Goal: Transaction & Acquisition: Obtain resource

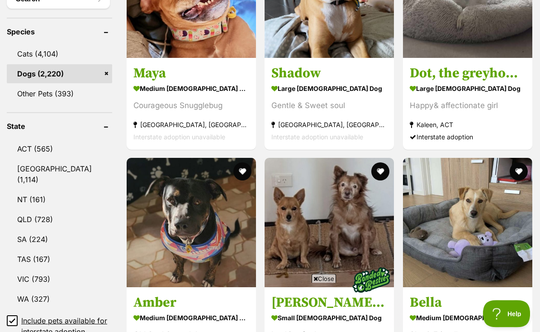
scroll to position [408, 0]
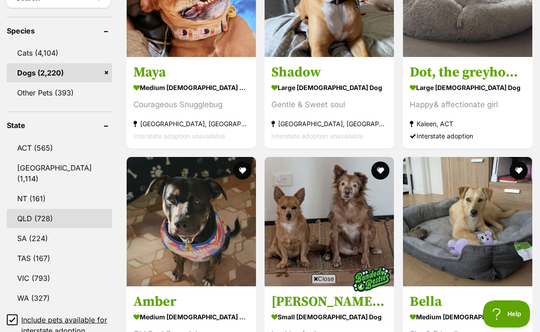
click at [23, 209] on link "QLD (728)" at bounding box center [59, 218] width 105 height 19
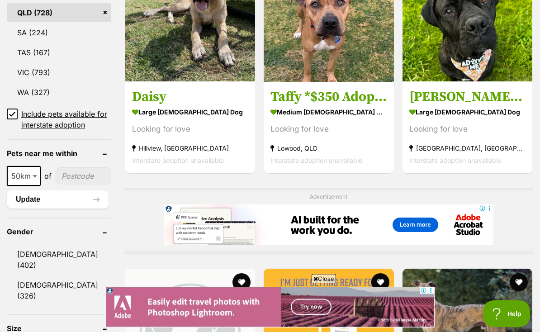
scroll to position [613, 0]
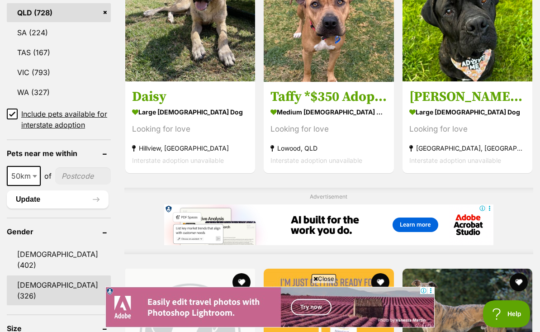
click at [26, 275] on link "[DEMOGRAPHIC_DATA] (326)" at bounding box center [59, 290] width 104 height 30
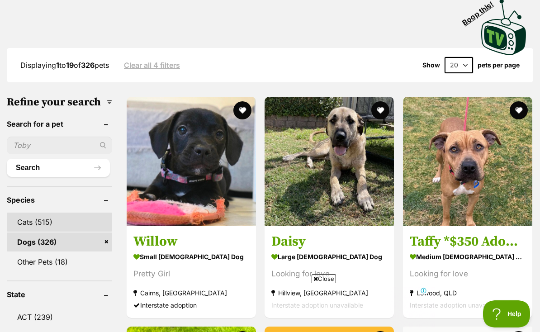
click at [20, 219] on link "Cats (515)" at bounding box center [59, 221] width 105 height 19
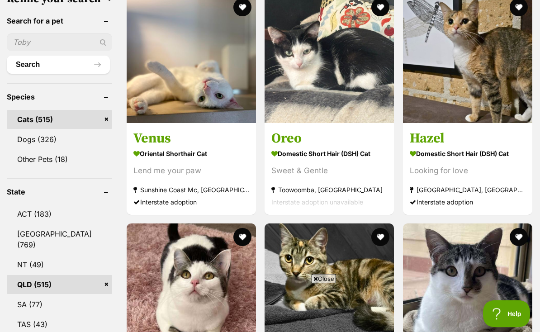
scroll to position [341, 0]
click at [23, 132] on link "Dogs (326)" at bounding box center [59, 139] width 105 height 19
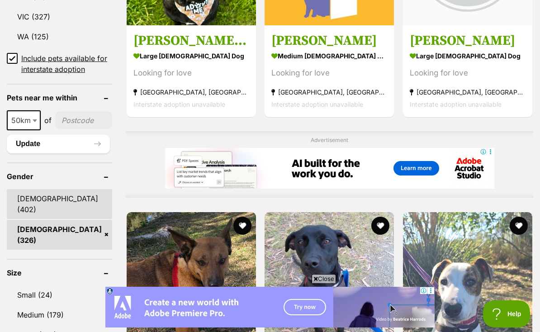
click at [30, 192] on link "[DEMOGRAPHIC_DATA] (402)" at bounding box center [59, 204] width 105 height 30
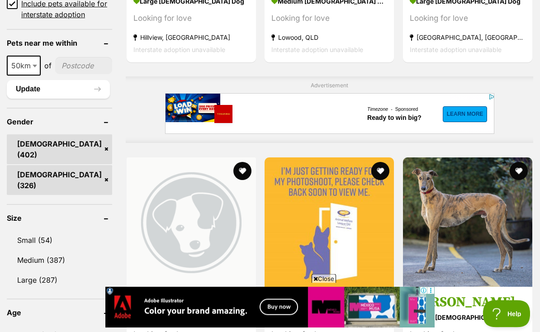
scroll to position [726, 0]
click at [80, 118] on header "Gender" at bounding box center [59, 122] width 105 height 8
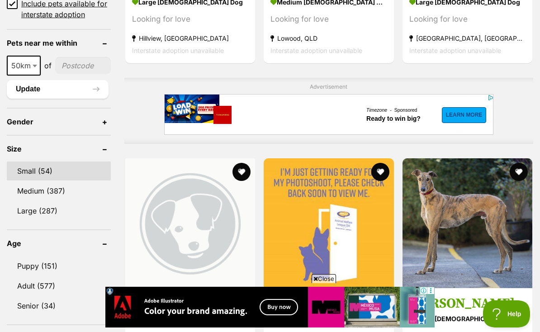
click at [25, 164] on link "Small (54)" at bounding box center [59, 170] width 104 height 19
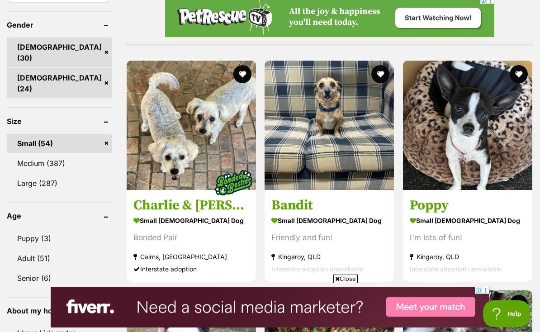
scroll to position [843, 0]
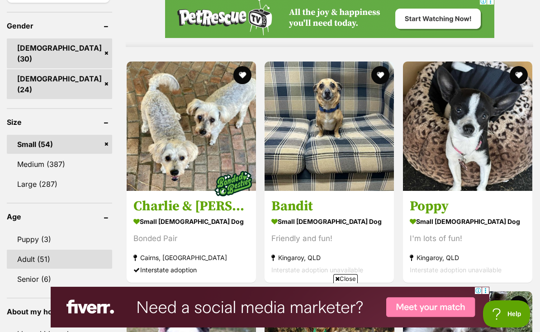
click at [29, 250] on link "Adult (51)" at bounding box center [59, 259] width 105 height 19
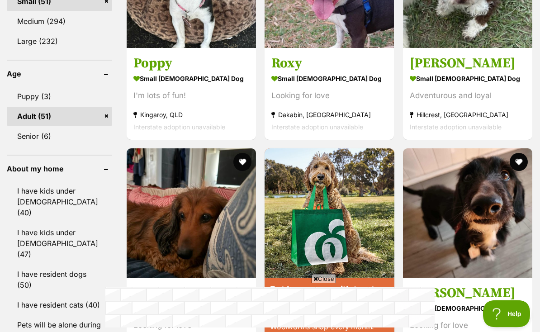
scroll to position [986, 0]
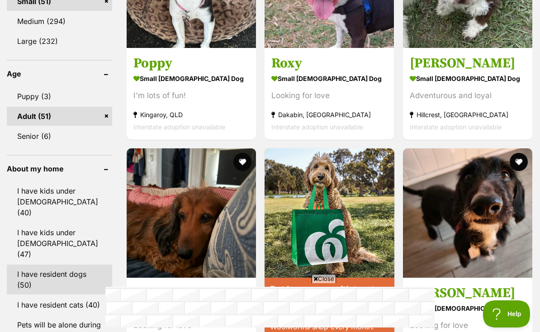
click at [17, 264] on link "I have resident dogs (50)" at bounding box center [59, 279] width 105 height 30
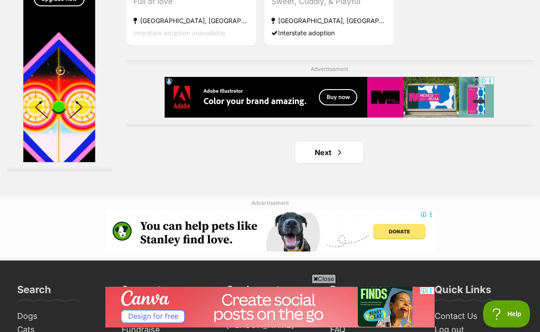
scroll to position [2058, 0]
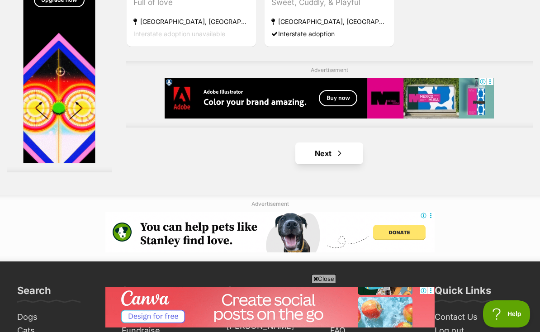
click at [335, 159] on span "Next page" at bounding box center [339, 153] width 9 height 11
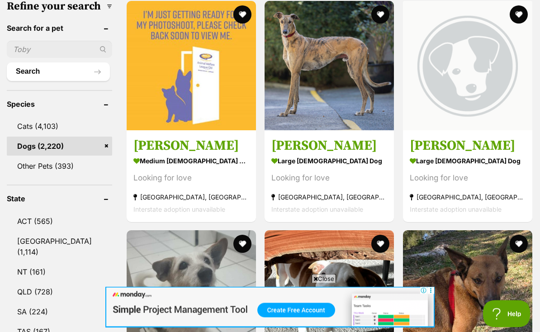
scroll to position [334, 0]
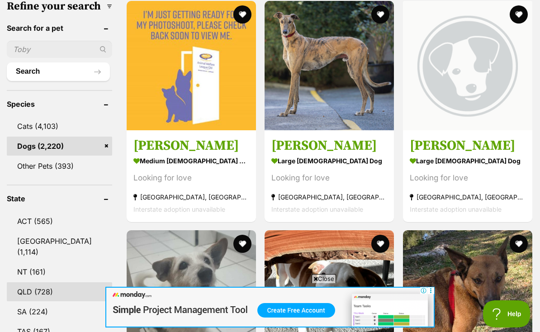
click at [20, 282] on link "QLD (728)" at bounding box center [59, 291] width 105 height 19
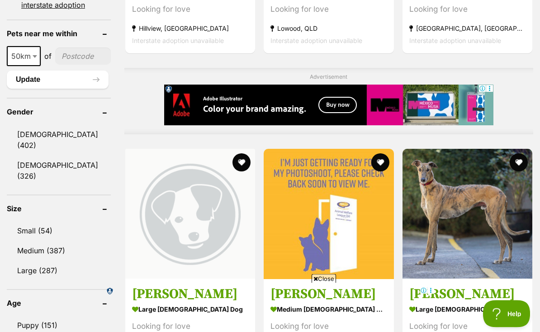
scroll to position [734, 0]
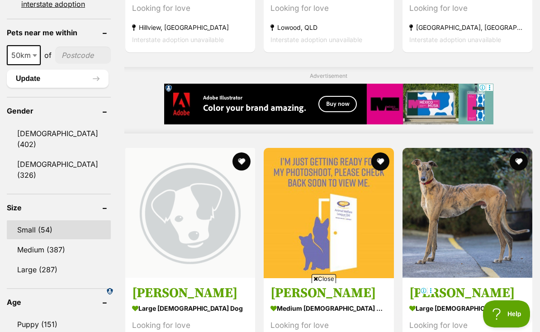
click at [32, 220] on link "Small (54)" at bounding box center [59, 229] width 104 height 19
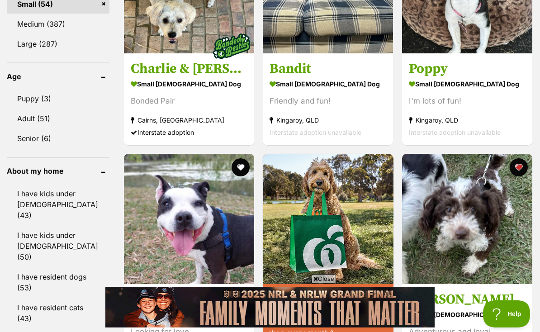
scroll to position [962, 0]
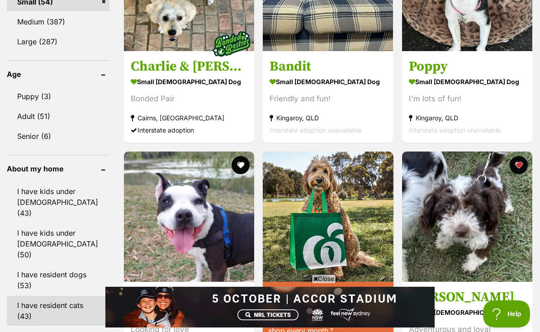
click at [23, 296] on link "I have resident cats (43)" at bounding box center [58, 311] width 103 height 30
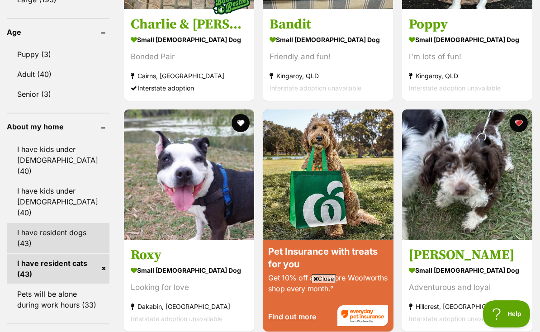
click at [23, 223] on link "I have resident dogs (43)" at bounding box center [58, 238] width 103 height 30
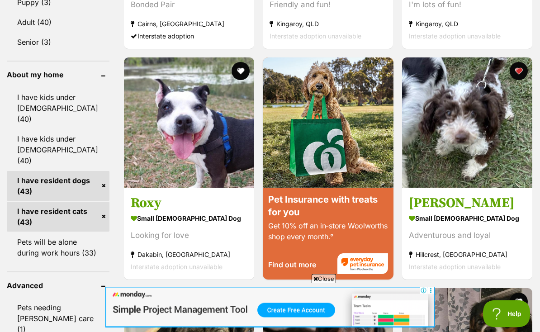
scroll to position [1056, 0]
click at [73, 202] on link "I have resident cats (43)" at bounding box center [58, 217] width 103 height 30
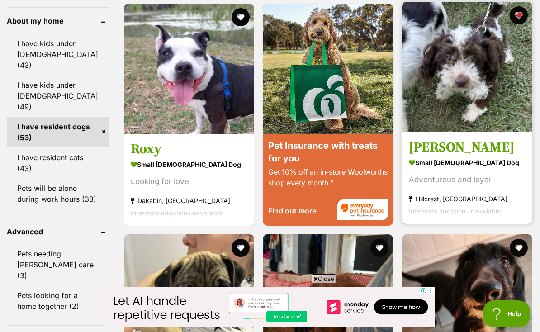
click at [485, 125] on img at bounding box center [467, 67] width 130 height 130
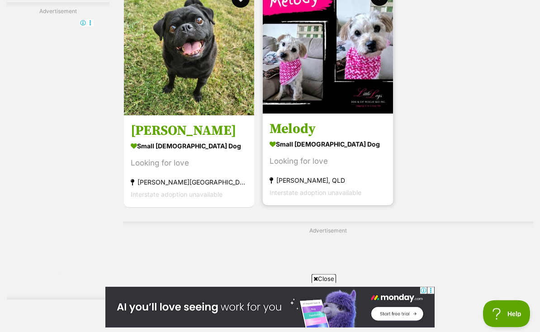
scroll to position [1903, 0]
click at [328, 102] on img at bounding box center [328, 48] width 130 height 130
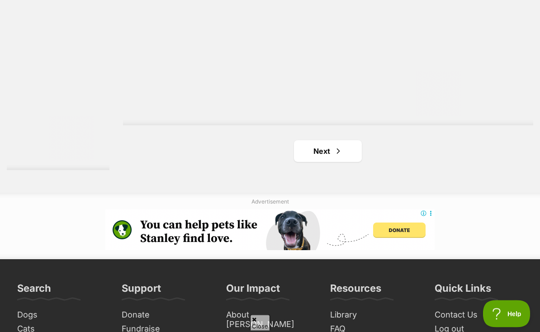
scroll to position [2176, 0]
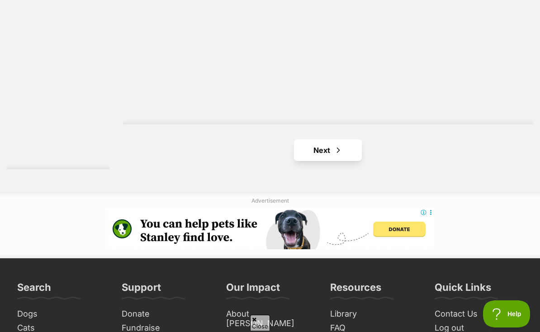
click at [309, 161] on link "Next" at bounding box center [328, 150] width 68 height 22
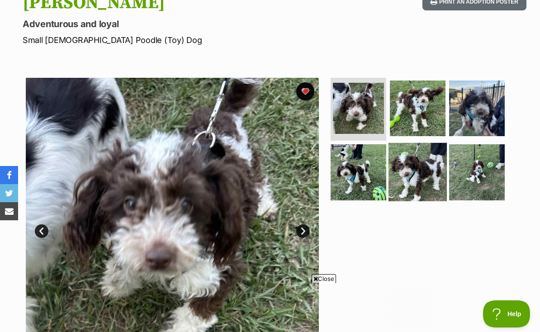
click at [435, 160] on img at bounding box center [417, 172] width 58 height 58
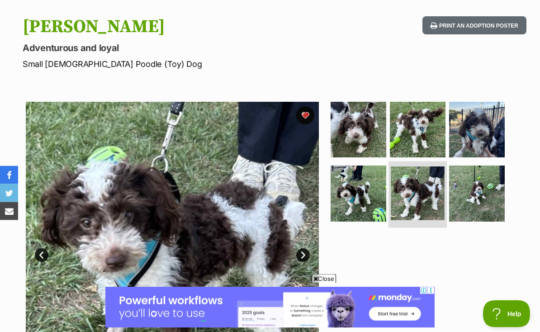
scroll to position [104, 0]
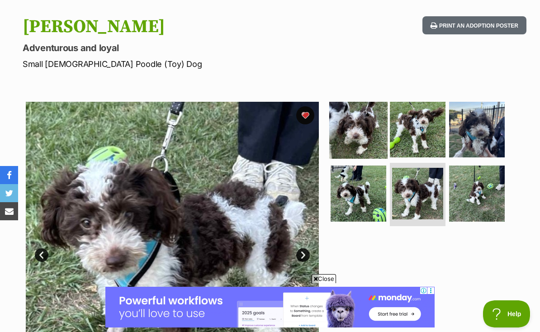
click at [370, 118] on img at bounding box center [358, 129] width 58 height 58
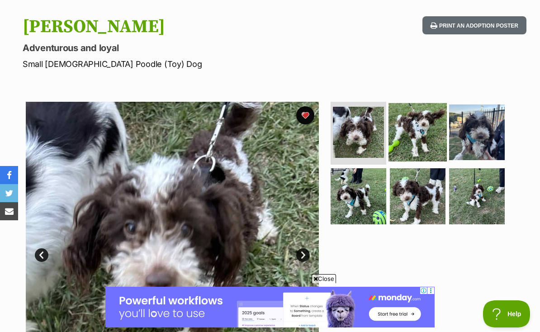
click at [423, 120] on img at bounding box center [417, 132] width 58 height 58
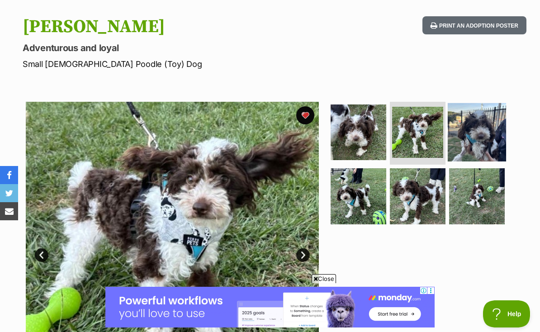
click at [483, 114] on img at bounding box center [476, 132] width 58 height 58
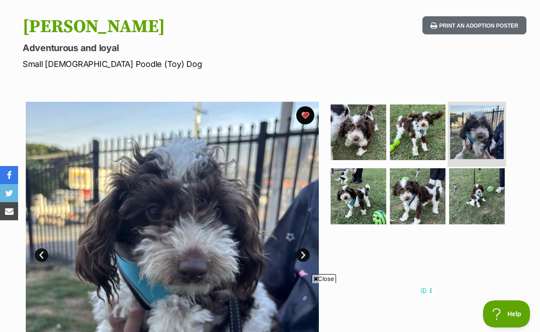
scroll to position [0, 0]
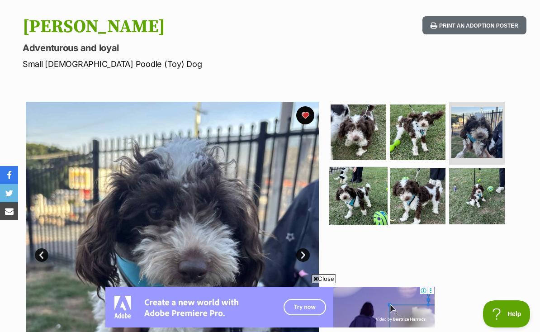
click at [371, 184] on img at bounding box center [358, 196] width 58 height 58
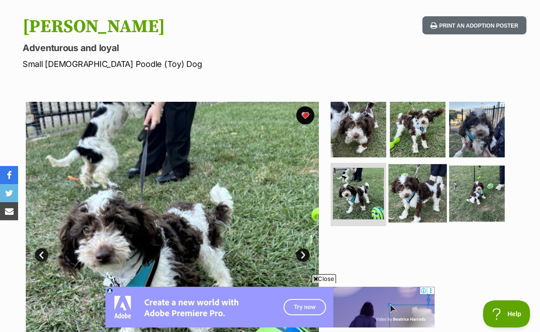
click at [405, 176] on img at bounding box center [417, 193] width 58 height 58
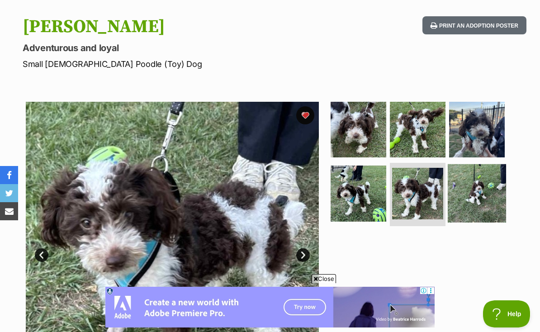
click at [488, 180] on img at bounding box center [476, 193] width 58 height 58
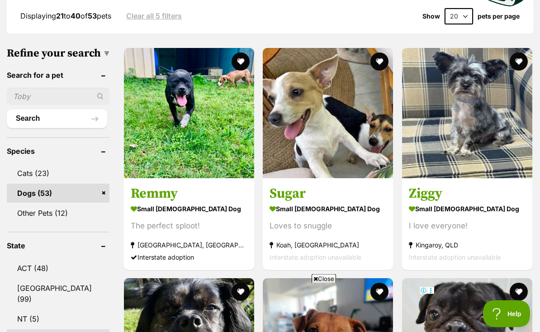
scroll to position [290, 0]
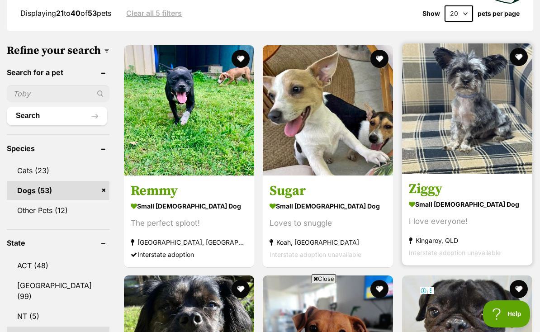
click at [490, 135] on img at bounding box center [467, 108] width 130 height 130
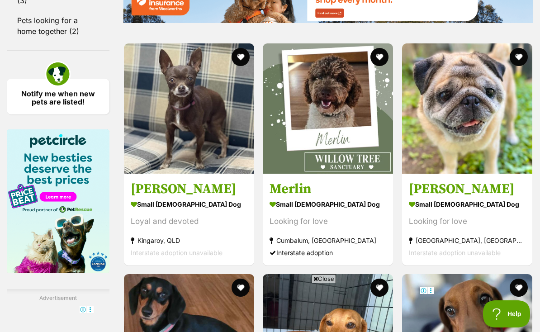
scroll to position [1384, 0]
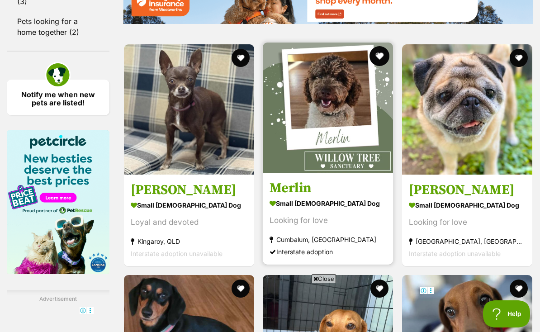
click at [370, 66] on button "favourite" at bounding box center [380, 56] width 20 height 20
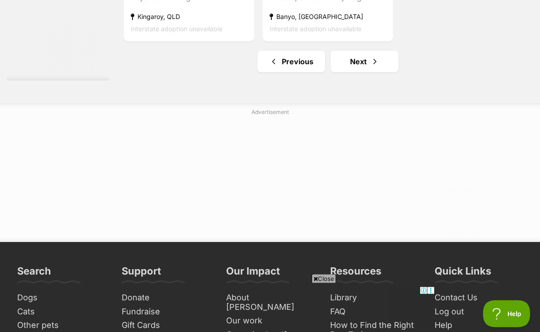
scroll to position [2156, 0]
click at [352, 72] on link "Next" at bounding box center [364, 62] width 68 height 22
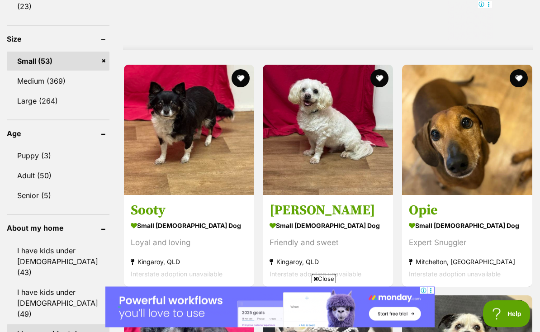
scroll to position [903, 0]
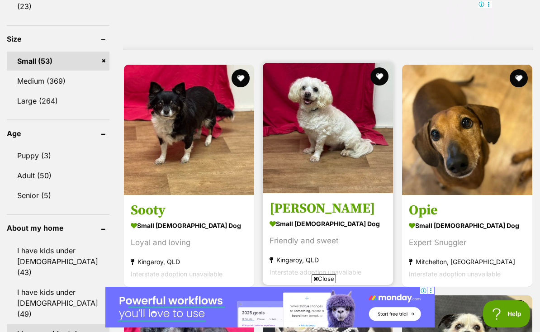
click at [342, 130] on img at bounding box center [328, 128] width 130 height 130
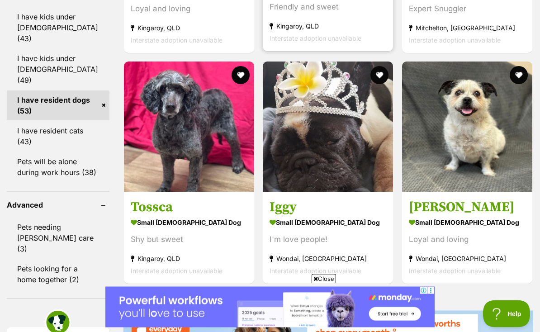
scroll to position [1136, 0]
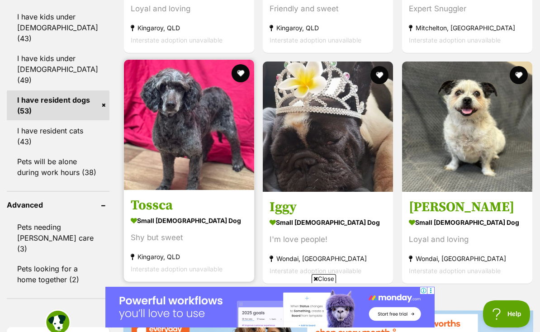
click at [215, 132] on img at bounding box center [189, 125] width 130 height 130
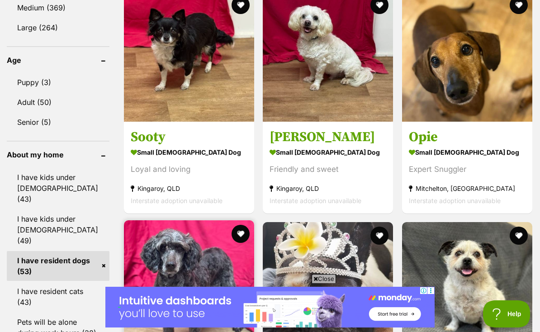
scroll to position [975, 0]
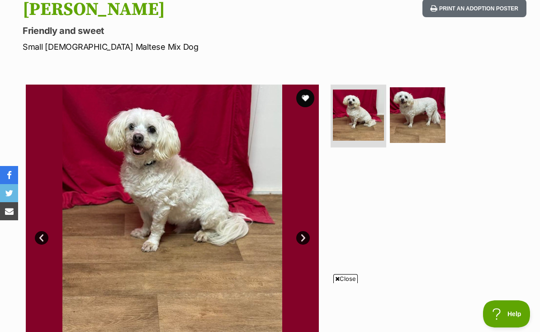
scroll to position [121, 0]
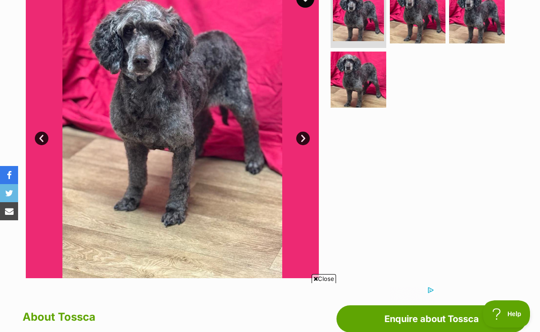
scroll to position [217, 0]
